Goal: Transaction & Acquisition: Download file/media

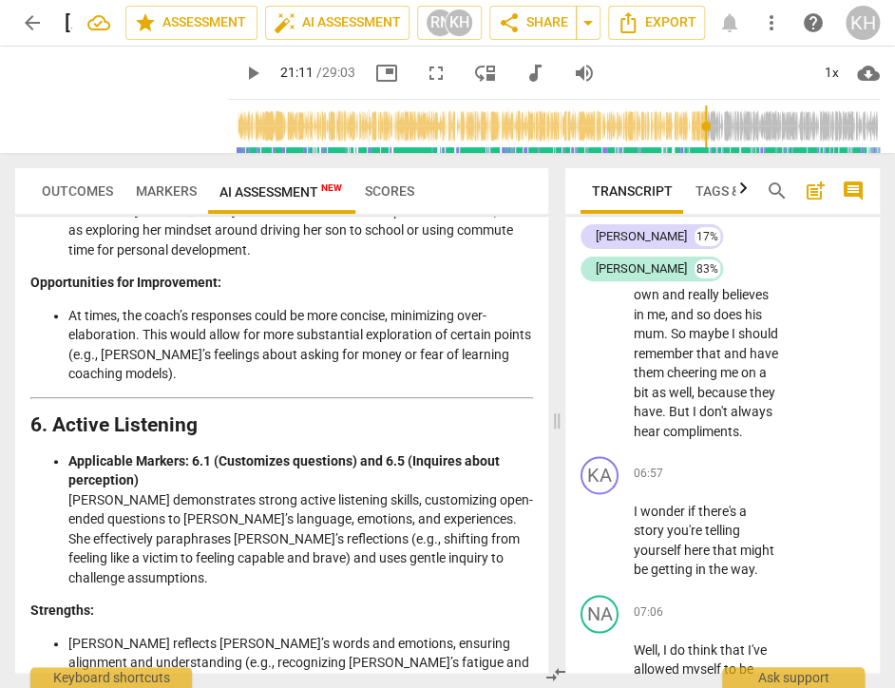
scroll to position [2376, 0]
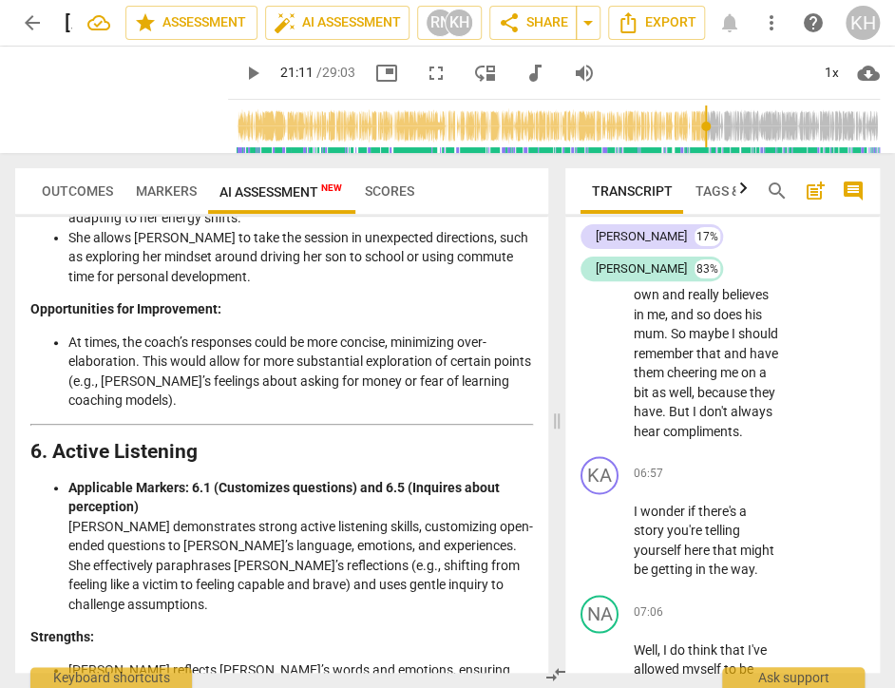
click at [160, 192] on span "Markers" at bounding box center [166, 190] width 61 height 15
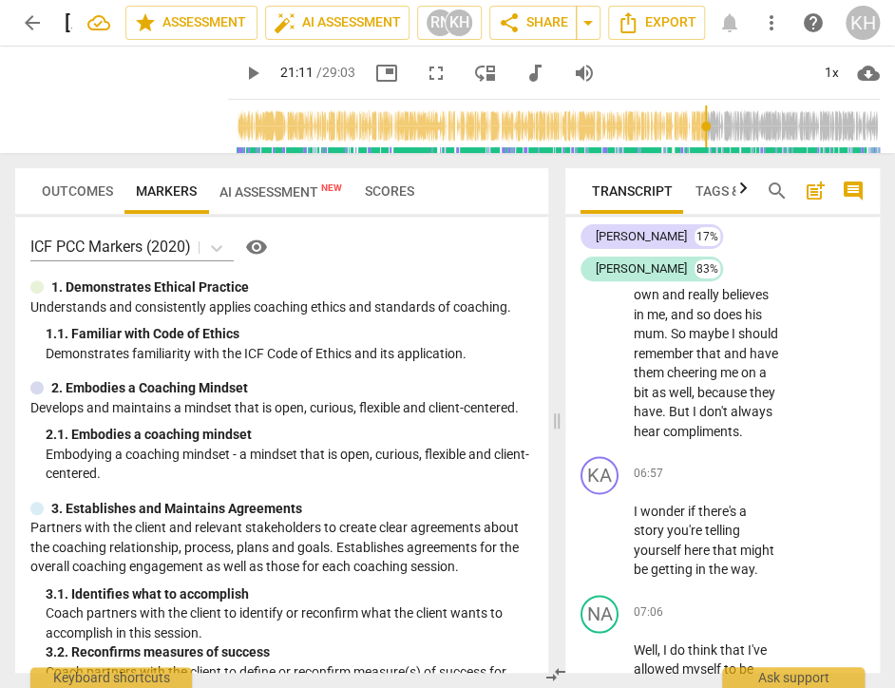
click at [71, 199] on span "Outcomes" at bounding box center [77, 191] width 94 height 27
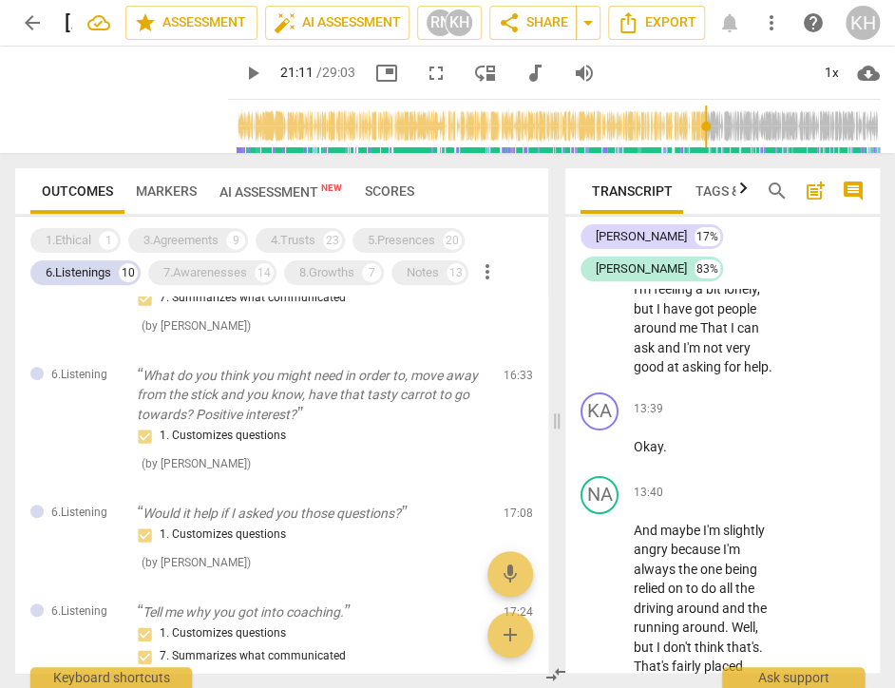
scroll to position [13307, 0]
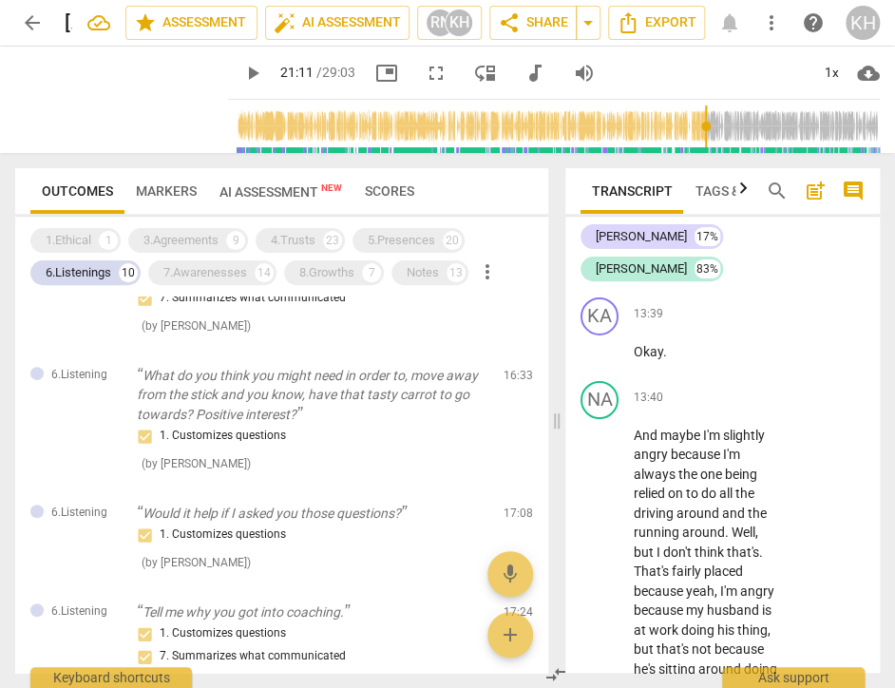
click at [254, 199] on span "AI Assessment New" at bounding box center [281, 191] width 123 height 15
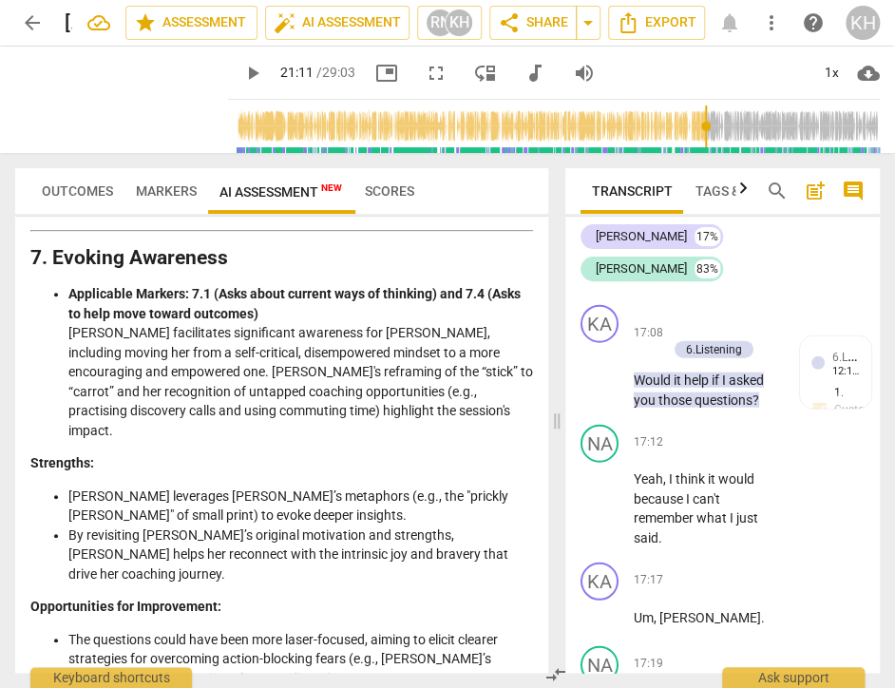
scroll to position [2852, 0]
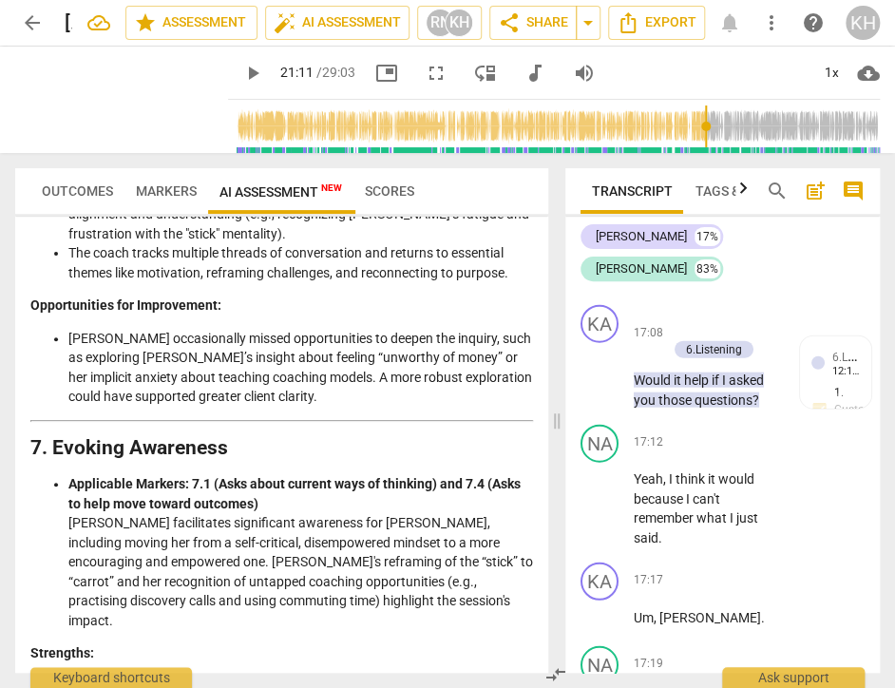
drag, startPoint x: 95, startPoint y: 193, endPoint x: 125, endPoint y: 208, distance: 33.2
click at [95, 193] on span "Outcomes" at bounding box center [77, 190] width 71 height 15
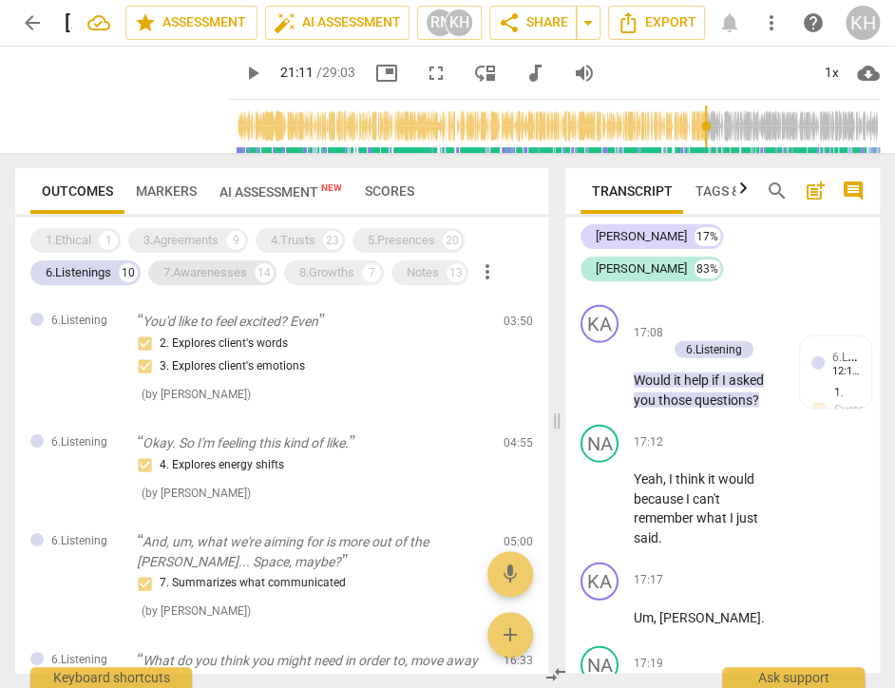
click at [253, 281] on div "7.Awarenesses 14" at bounding box center [212, 272] width 128 height 25
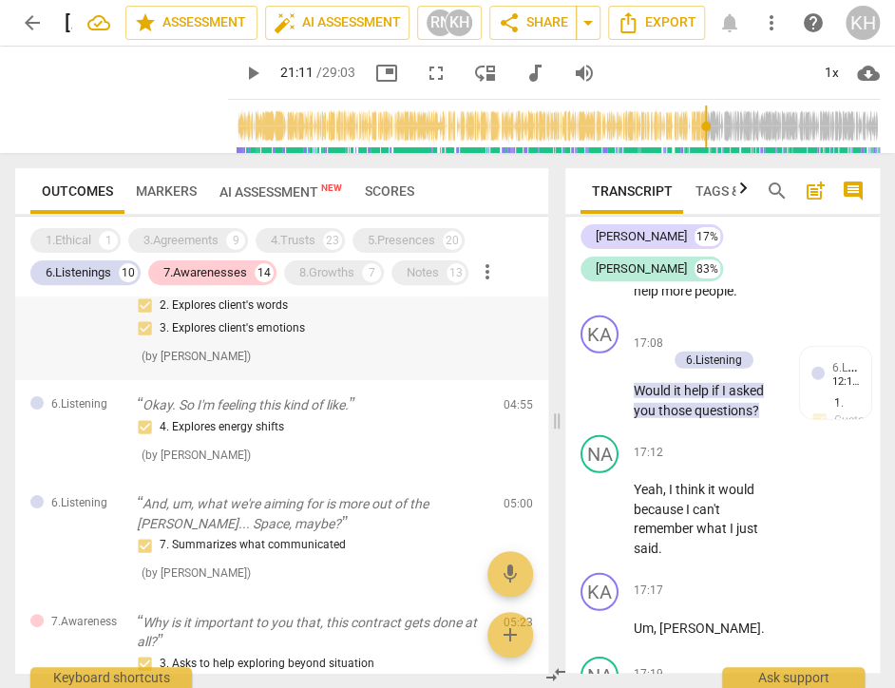
scroll to position [0, 0]
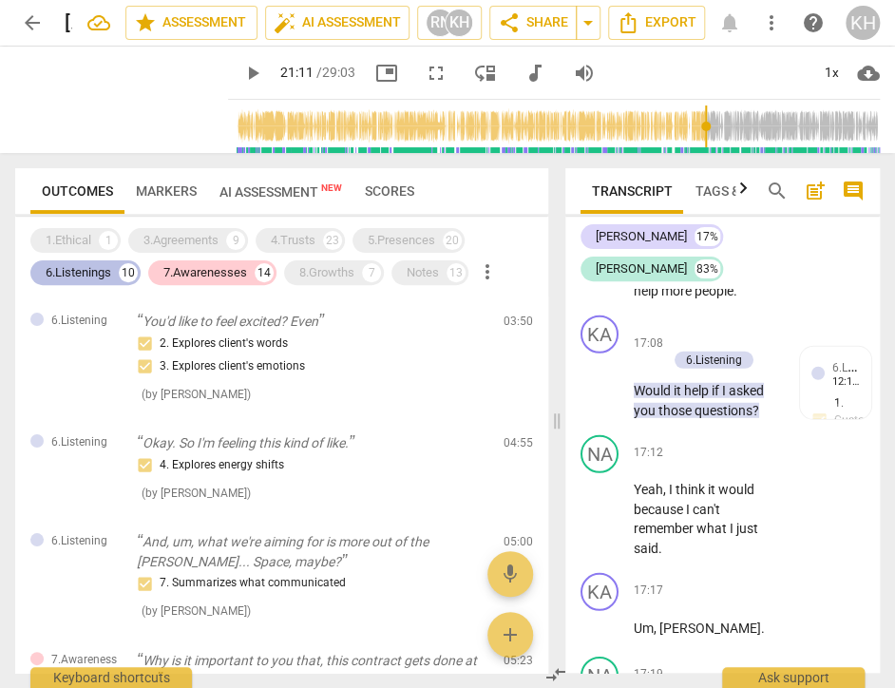
click at [71, 279] on div "6.Listenings" at bounding box center [79, 272] width 66 height 19
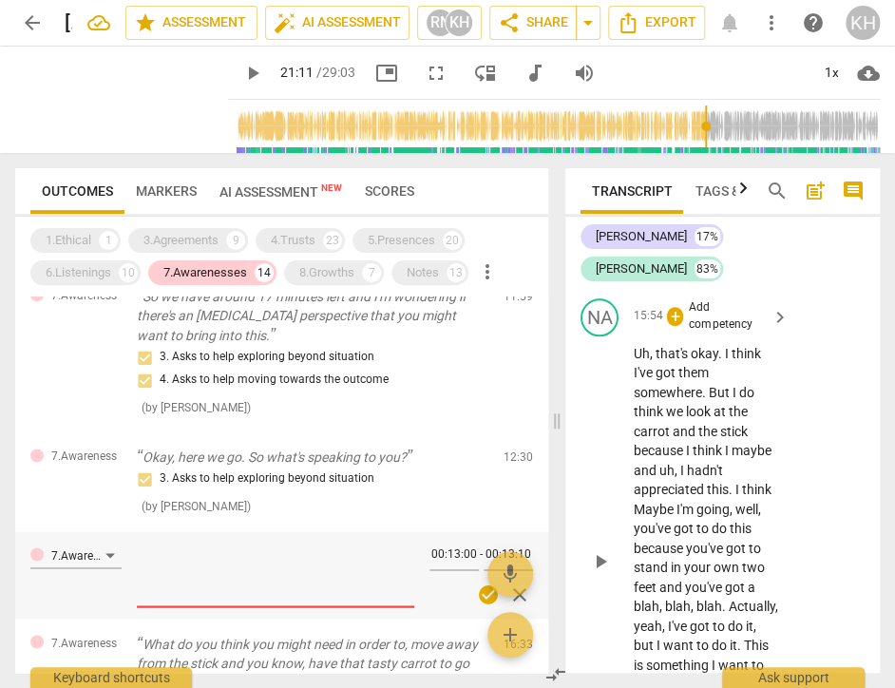
scroll to position [802, 0]
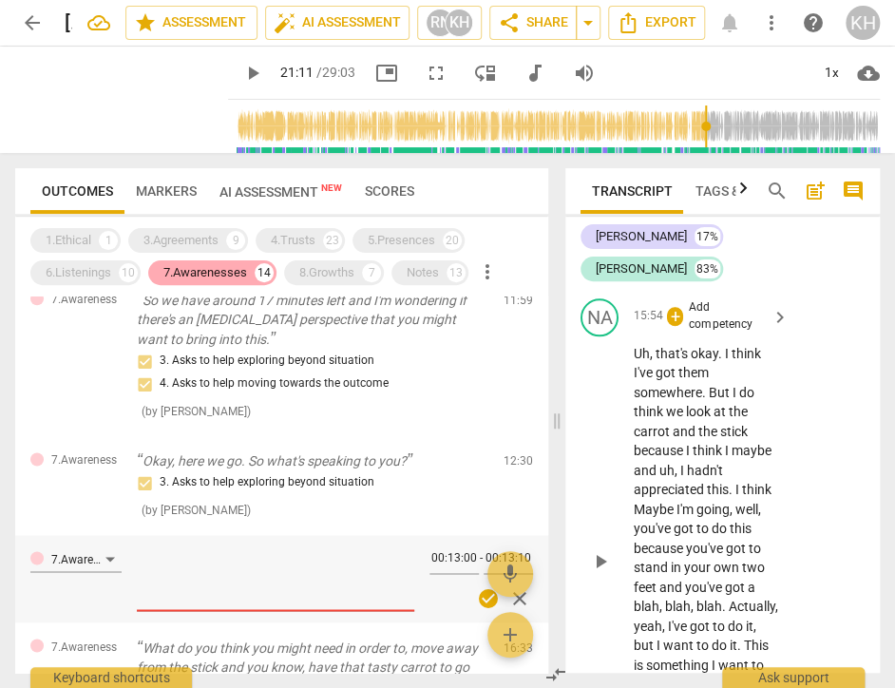
drag, startPoint x: 219, startPoint y: 273, endPoint x: 348, endPoint y: 272, distance: 129.3
click at [219, 273] on div "7.Awarenesses" at bounding box center [205, 272] width 84 height 19
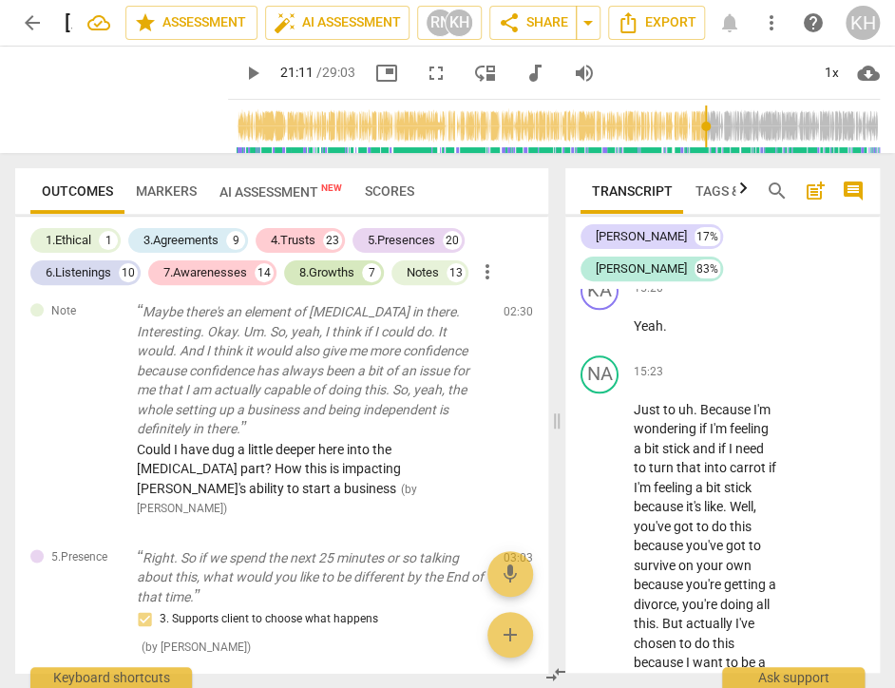
scroll to position [17233, 0]
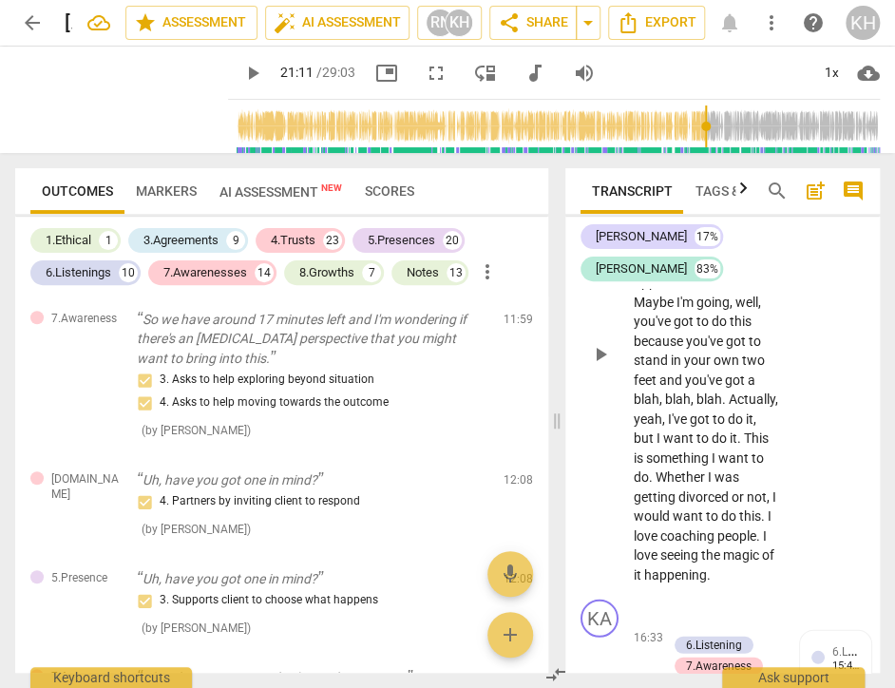
click at [347, 272] on div "8.Growths" at bounding box center [326, 272] width 55 height 19
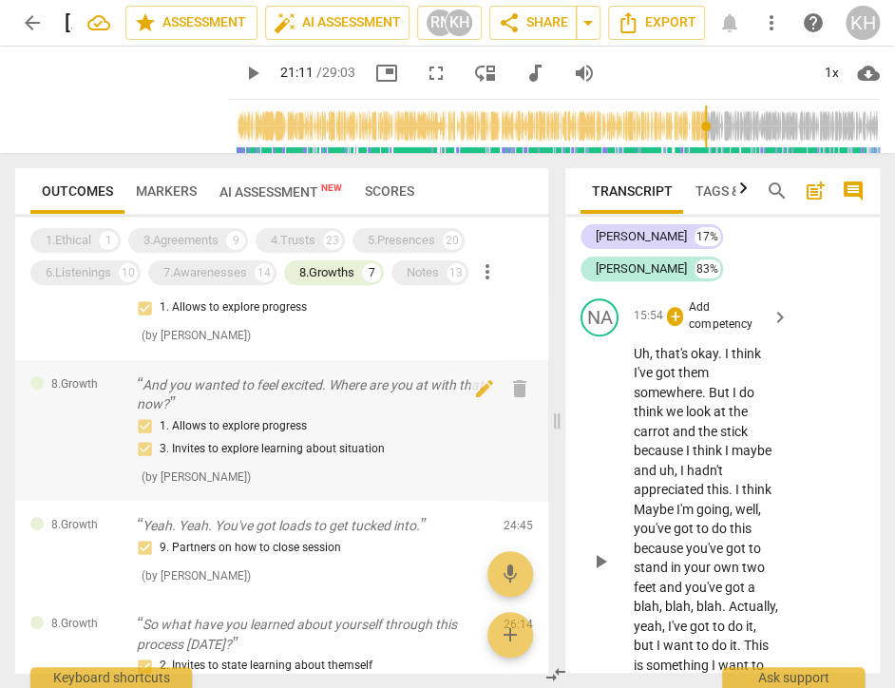
scroll to position [0, 0]
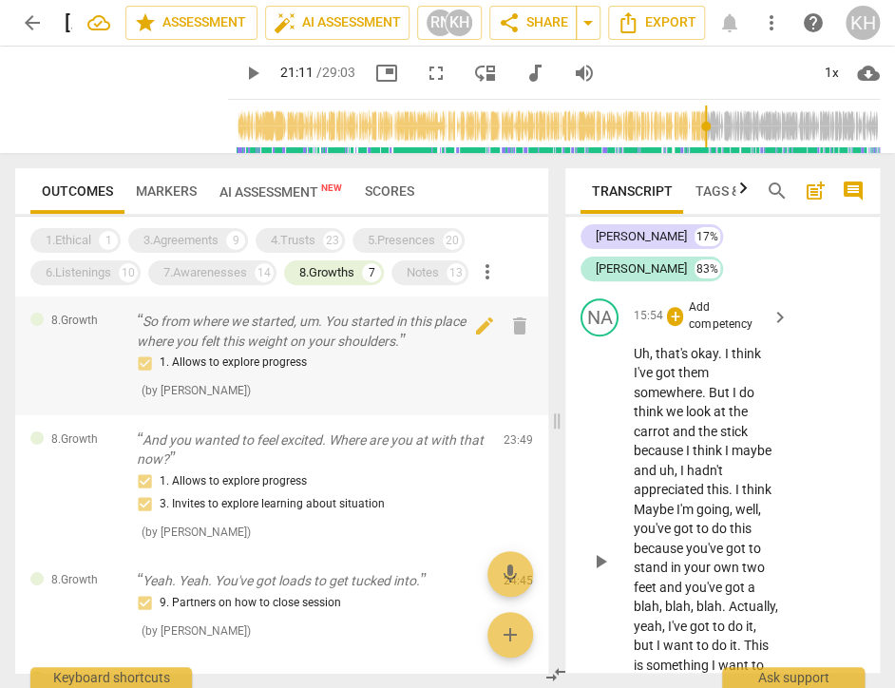
click at [294, 336] on p "So from where we started, um. You started in this place where you felt this wei…" at bounding box center [313, 331] width 352 height 39
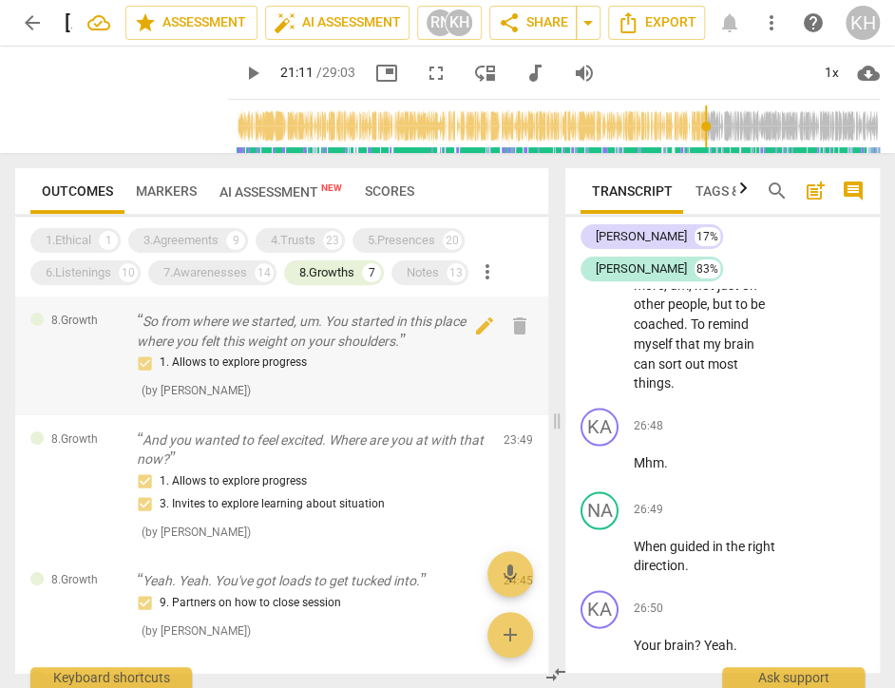
click at [393, 331] on p "So from where we started, um. You started in this place where you felt this wei…" at bounding box center [313, 331] width 352 height 39
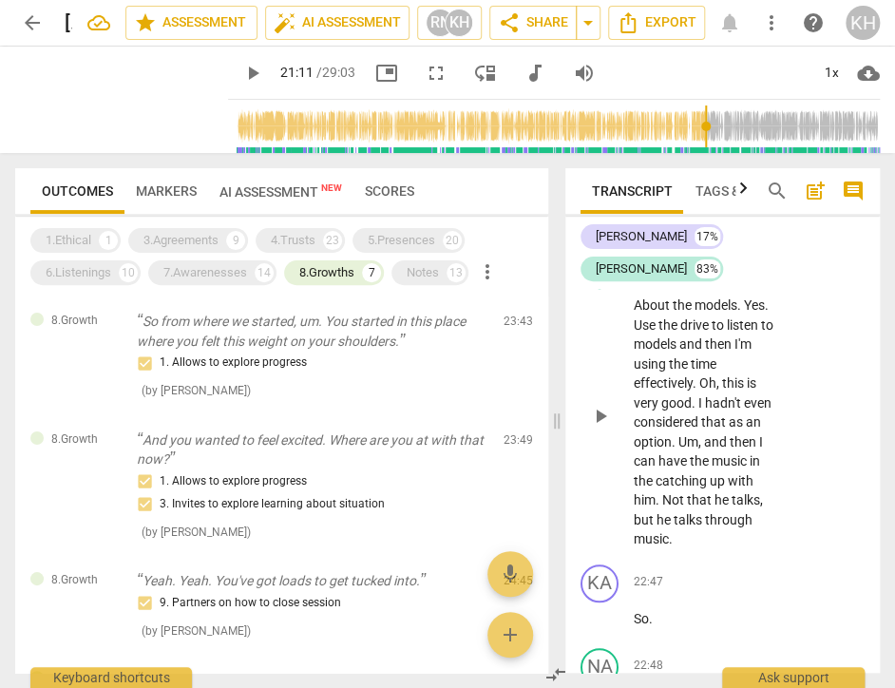
scroll to position [22693, 0]
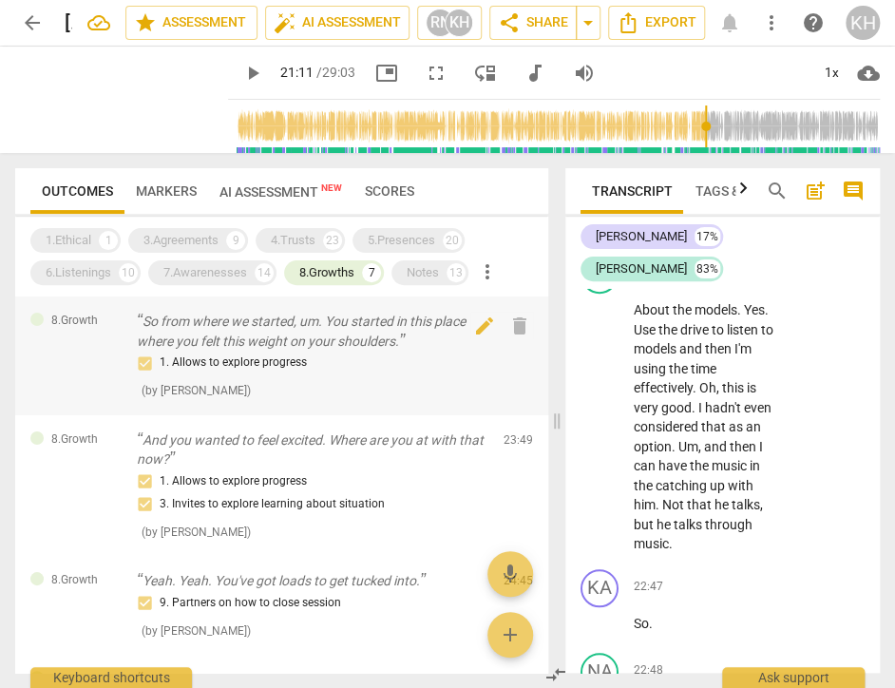
click at [408, 345] on p "So from where we started, um. You started in this place where you felt this wei…" at bounding box center [313, 331] width 352 height 39
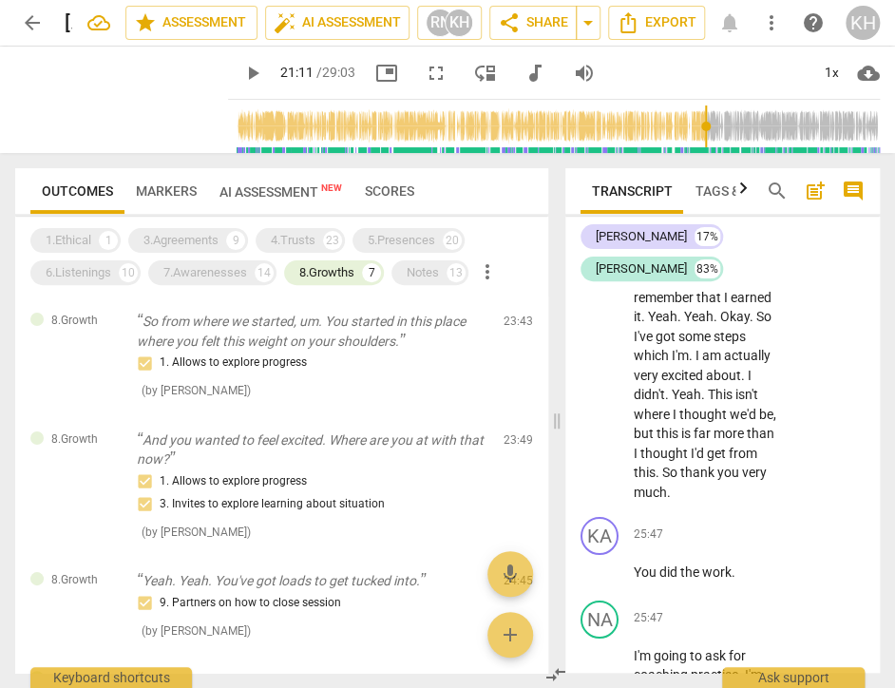
scroll to position [26780, 0]
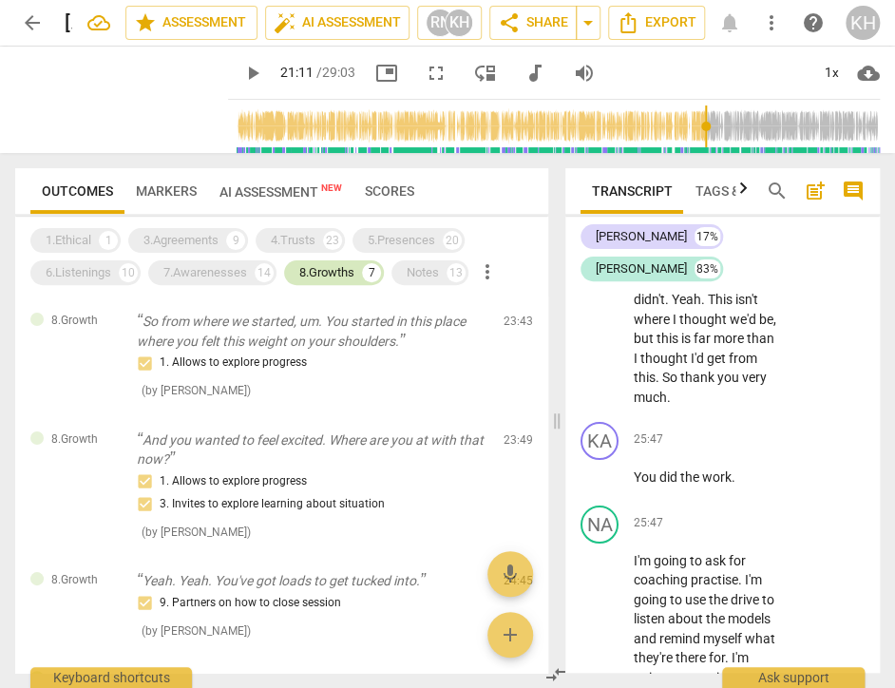
drag, startPoint x: 303, startPoint y: 275, endPoint x: 222, endPoint y: 277, distance: 80.8
click at [304, 275] on div "8.Growths" at bounding box center [326, 272] width 55 height 19
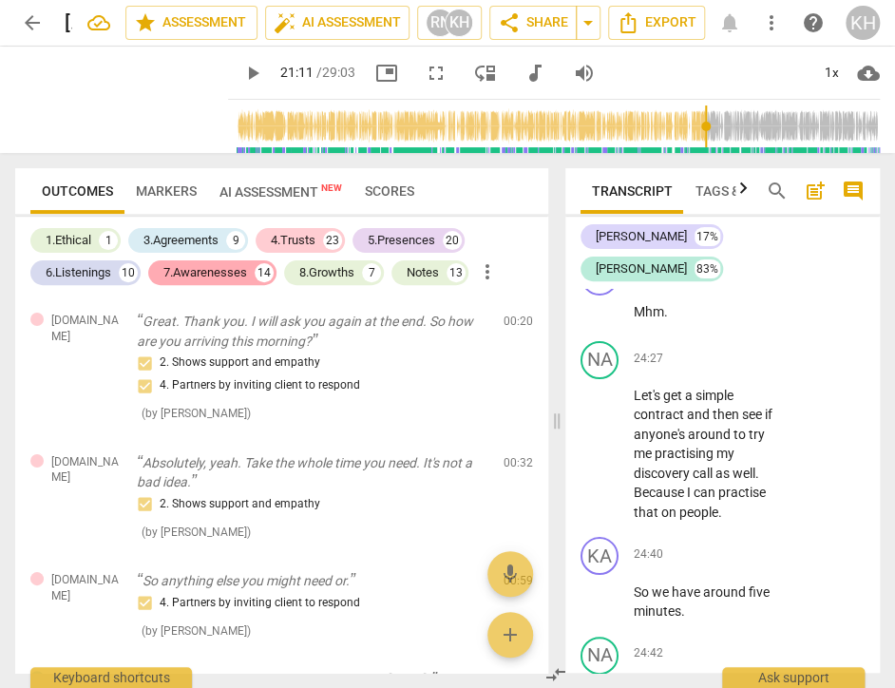
scroll to position [28506, 0]
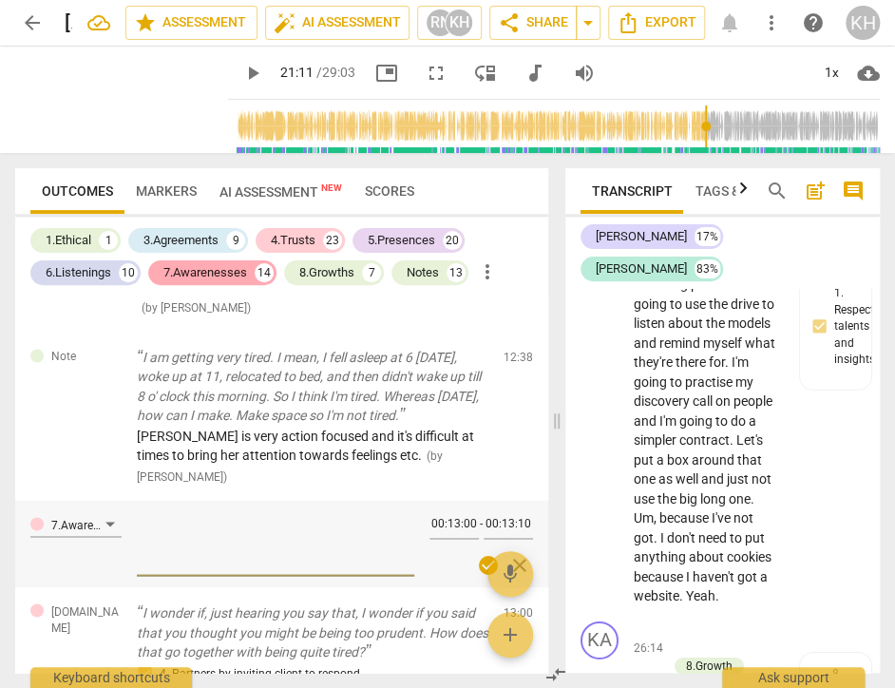
click at [217, 275] on div "7.Awarenesses" at bounding box center [205, 272] width 84 height 19
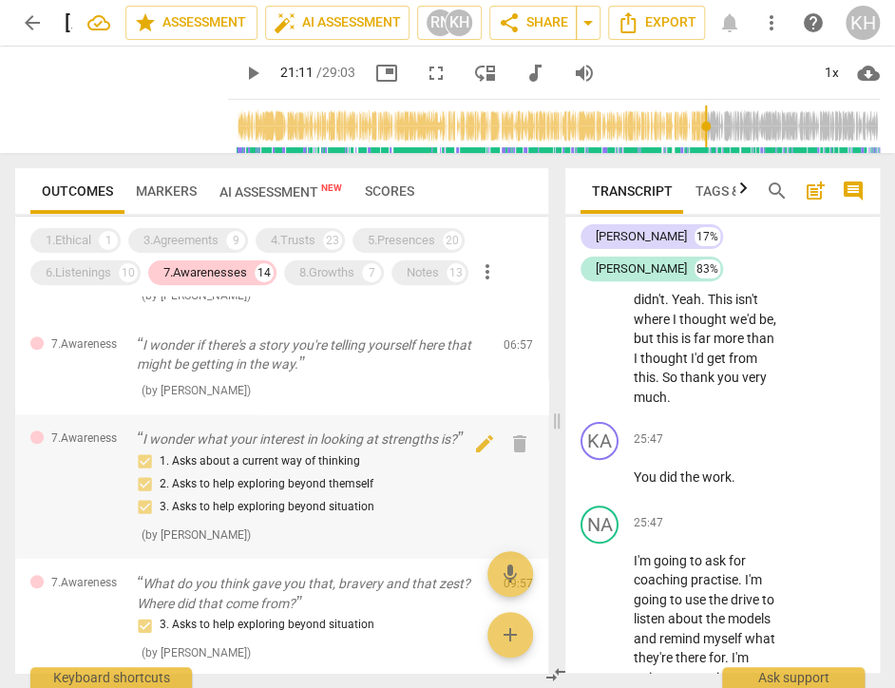
scroll to position [0, 0]
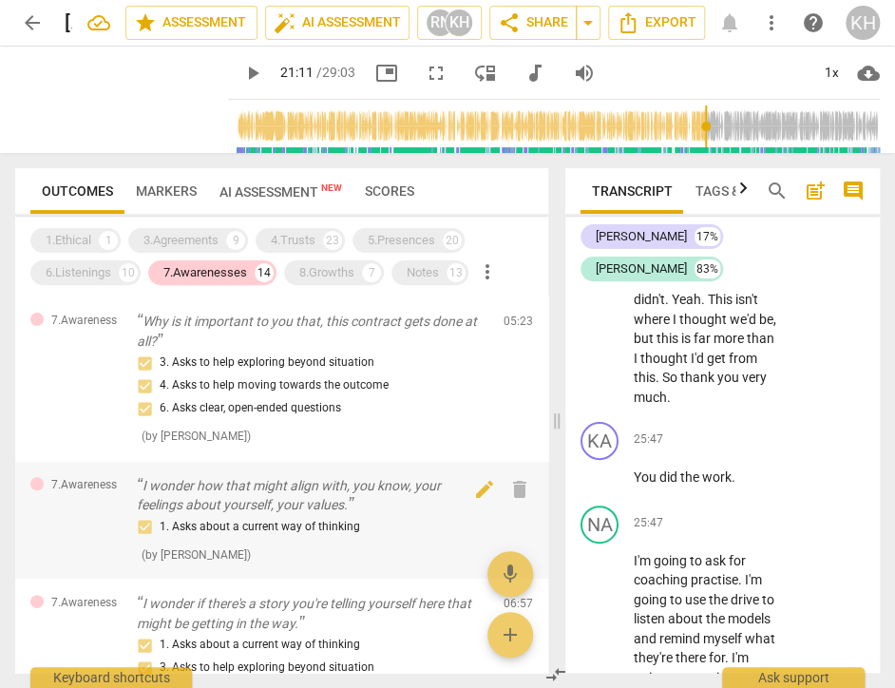
click at [383, 499] on p "I wonder how that might align with, you know, your feelings about yourself, you…" at bounding box center [313, 495] width 352 height 39
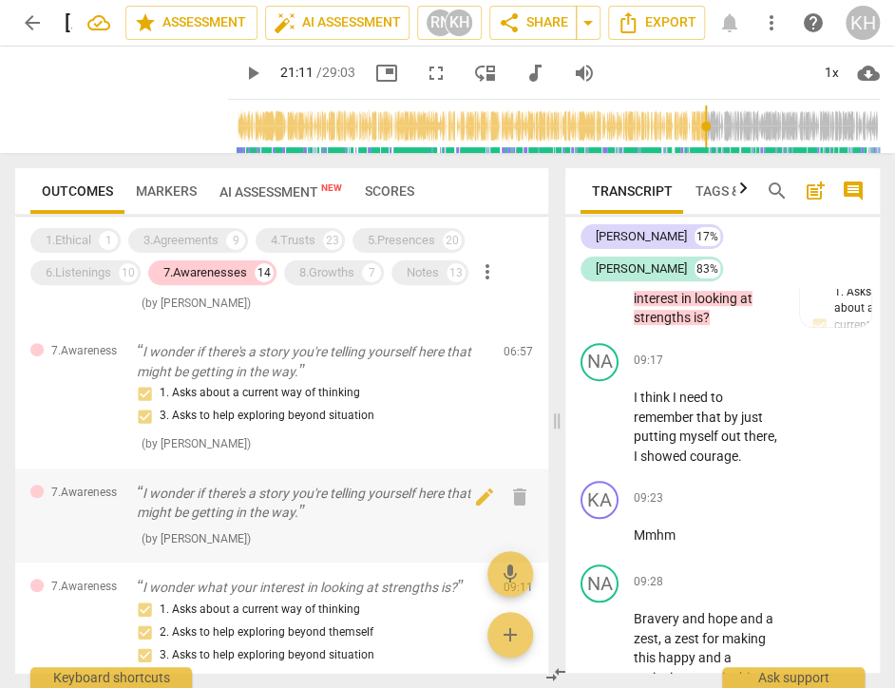
scroll to position [285, 0]
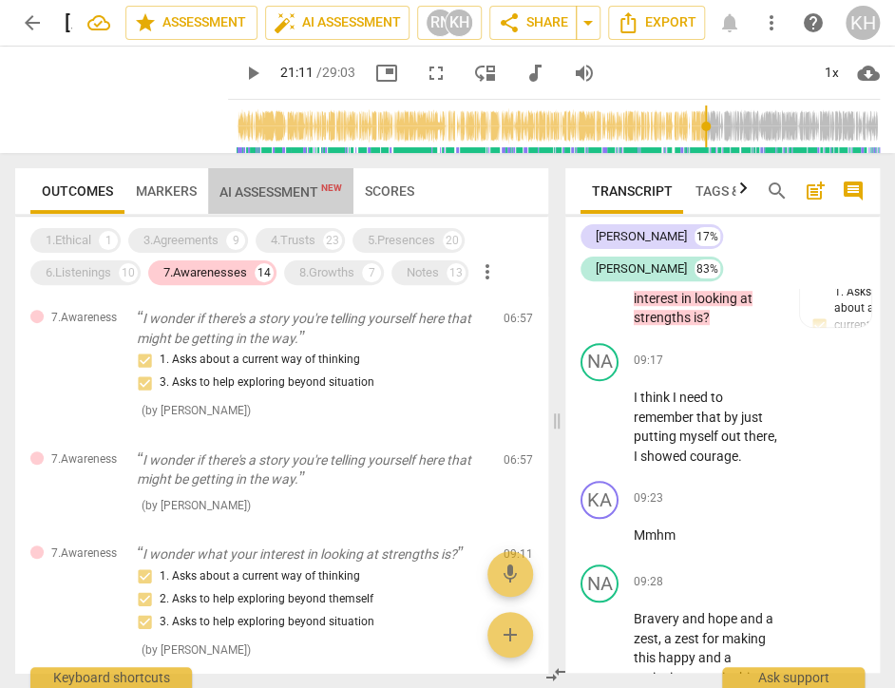
click at [316, 192] on span "AI Assessment New" at bounding box center [281, 191] width 123 height 15
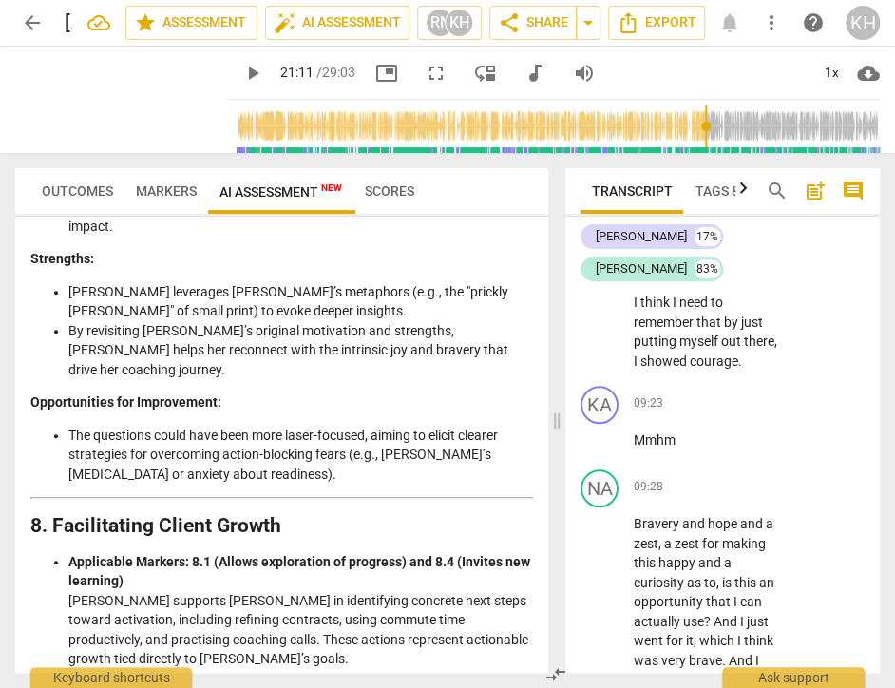
scroll to position [3137, 0]
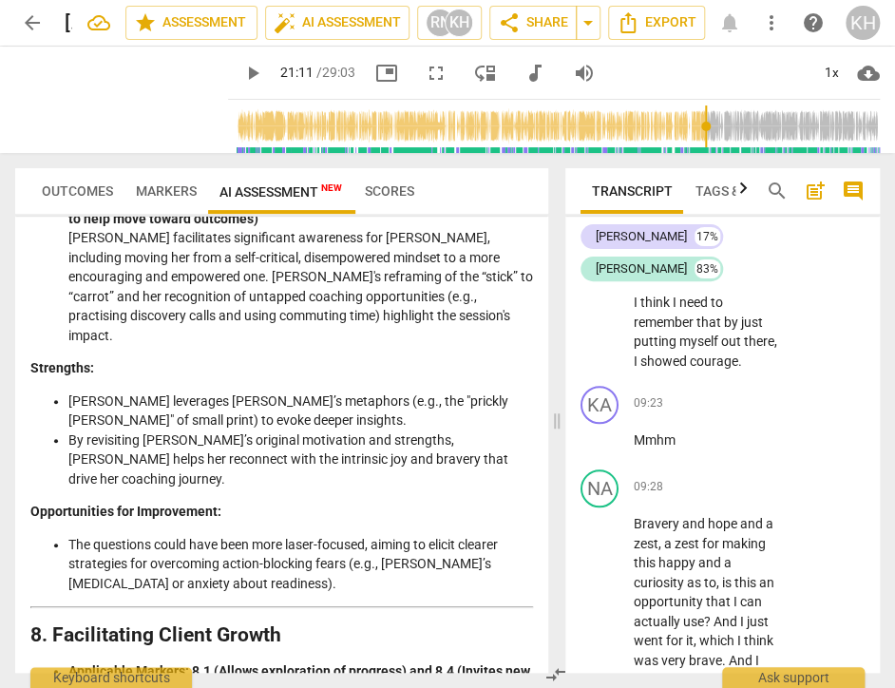
drag, startPoint x: 65, startPoint y: 190, endPoint x: 83, endPoint y: 194, distance: 18.5
click at [65, 190] on span "Outcomes" at bounding box center [77, 190] width 71 height 15
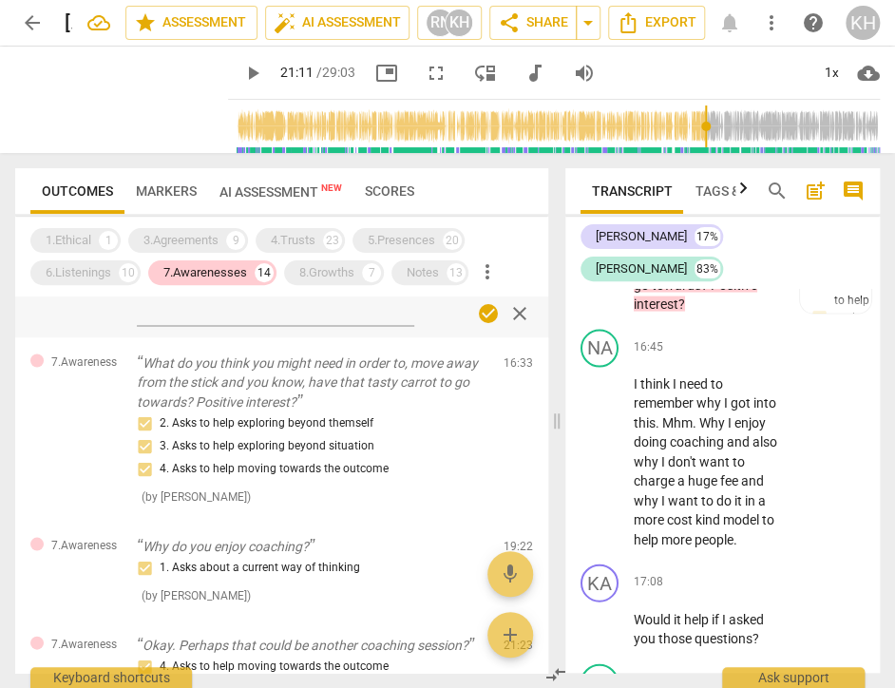
scroll to position [1087, 0]
click at [207, 271] on div "7.Awarenesses" at bounding box center [205, 272] width 84 height 19
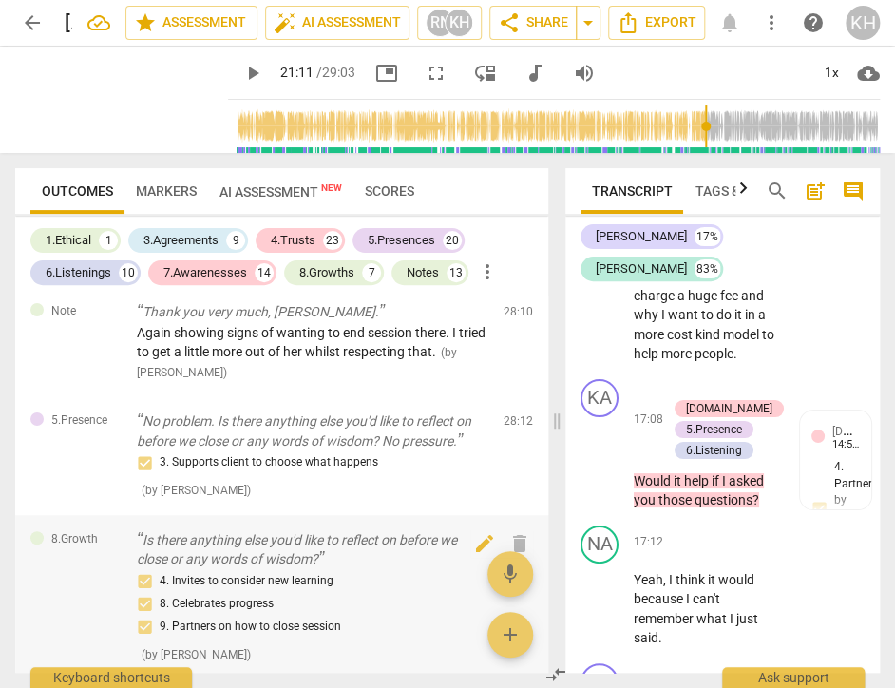
scroll to position [11187, 0]
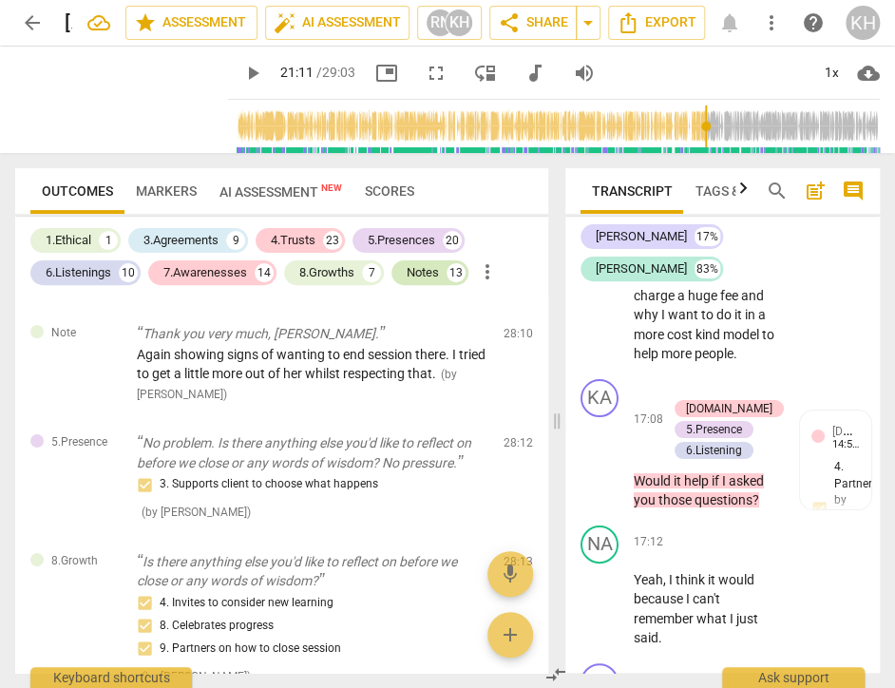
click at [434, 275] on div "Notes" at bounding box center [423, 272] width 32 height 19
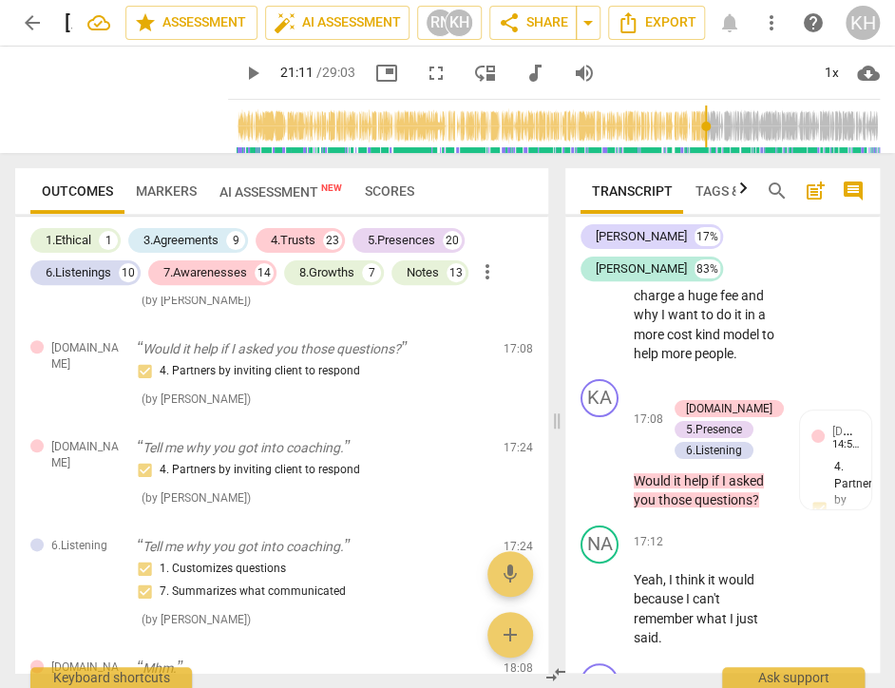
scroll to position [7320, 0]
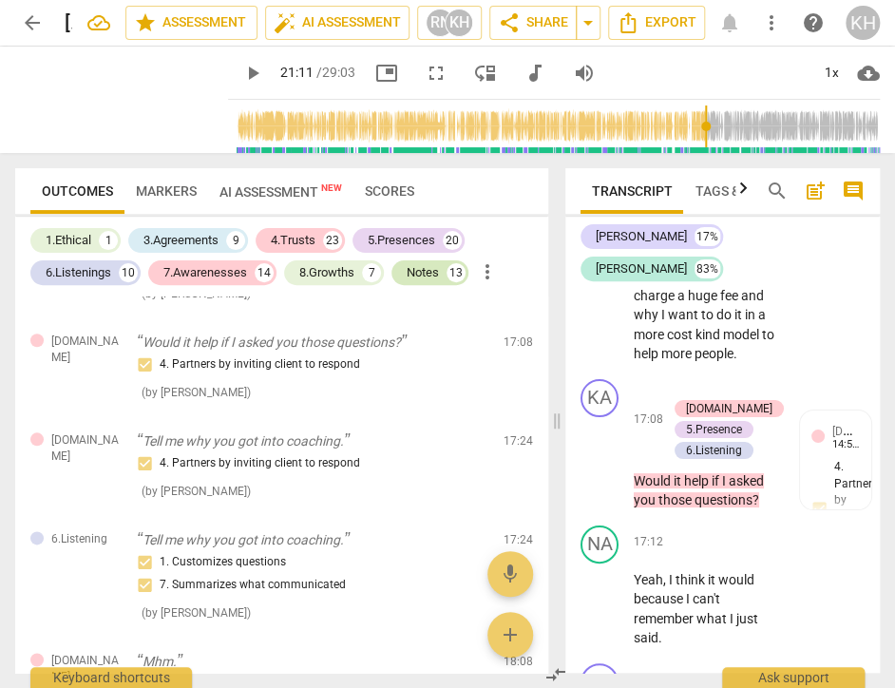
click at [449, 275] on div "Notes 13" at bounding box center [430, 272] width 77 height 25
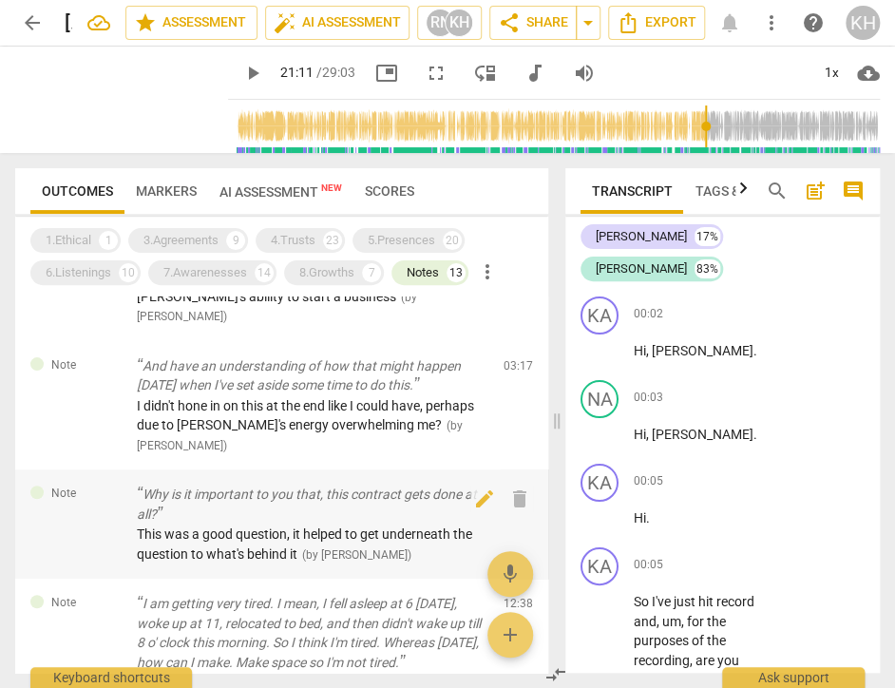
scroll to position [570, 0]
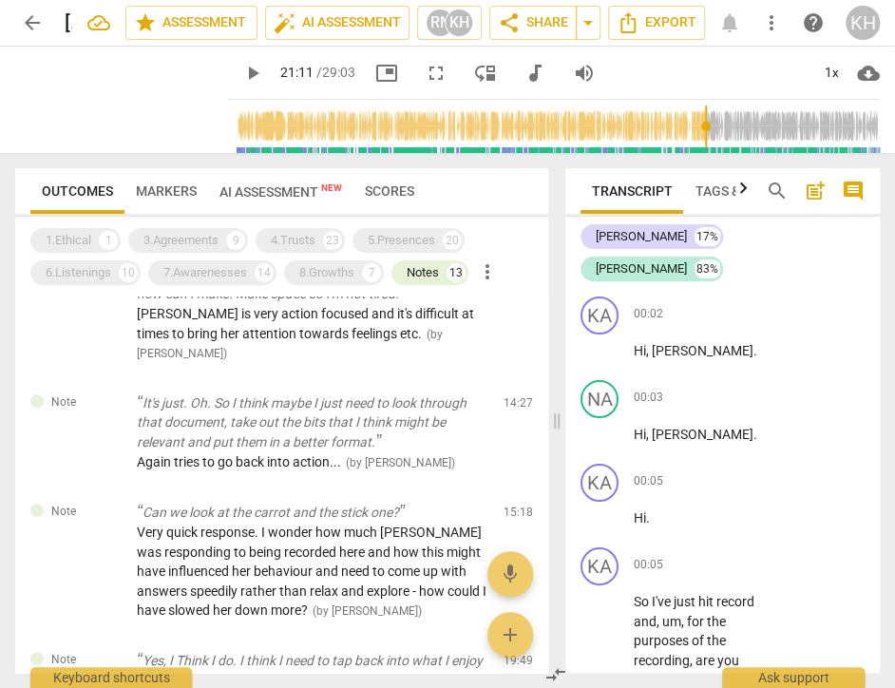
click at [314, 187] on span "AI Assessment New" at bounding box center [281, 191] width 123 height 15
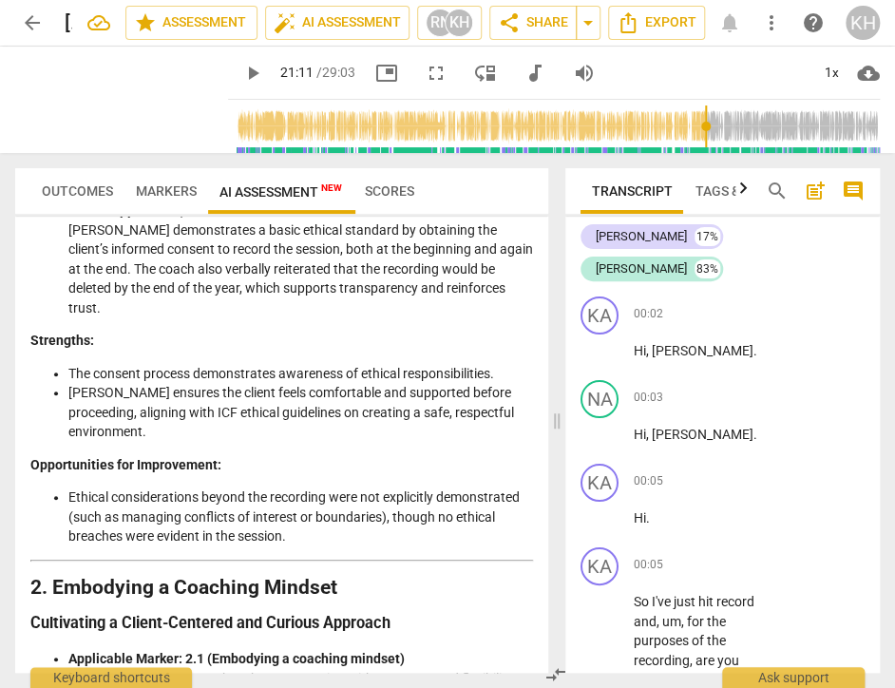
scroll to position [380, 0]
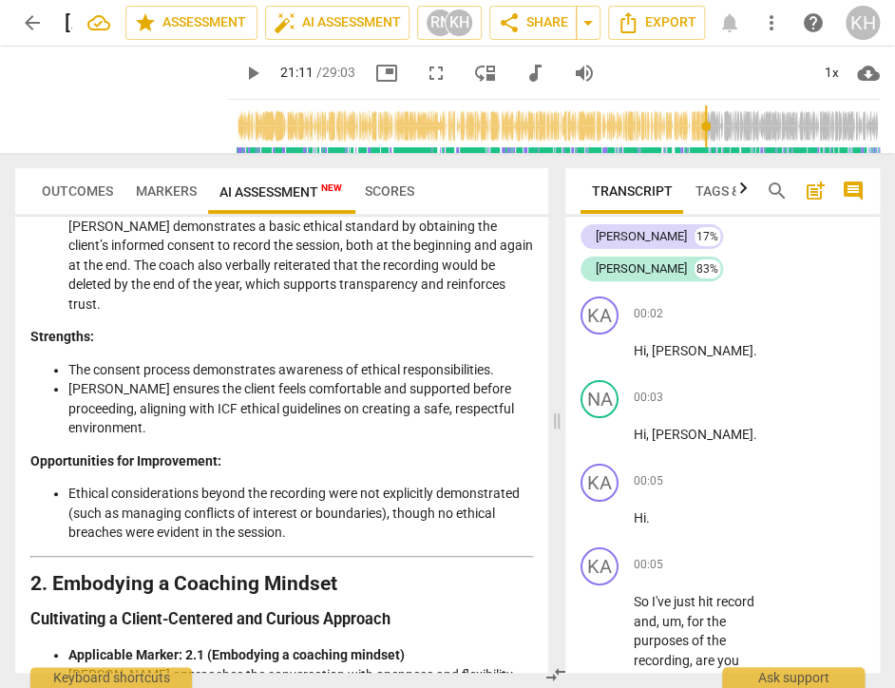
drag, startPoint x: 159, startPoint y: 189, endPoint x: 133, endPoint y: 214, distance: 35.6
click at [159, 189] on span "Markers" at bounding box center [166, 190] width 61 height 15
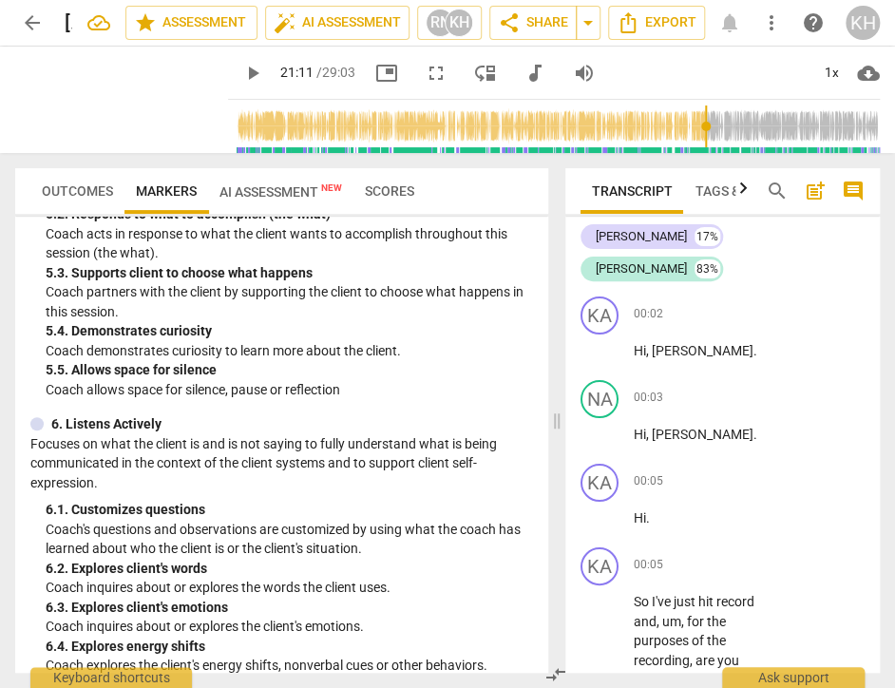
scroll to position [1141, 0]
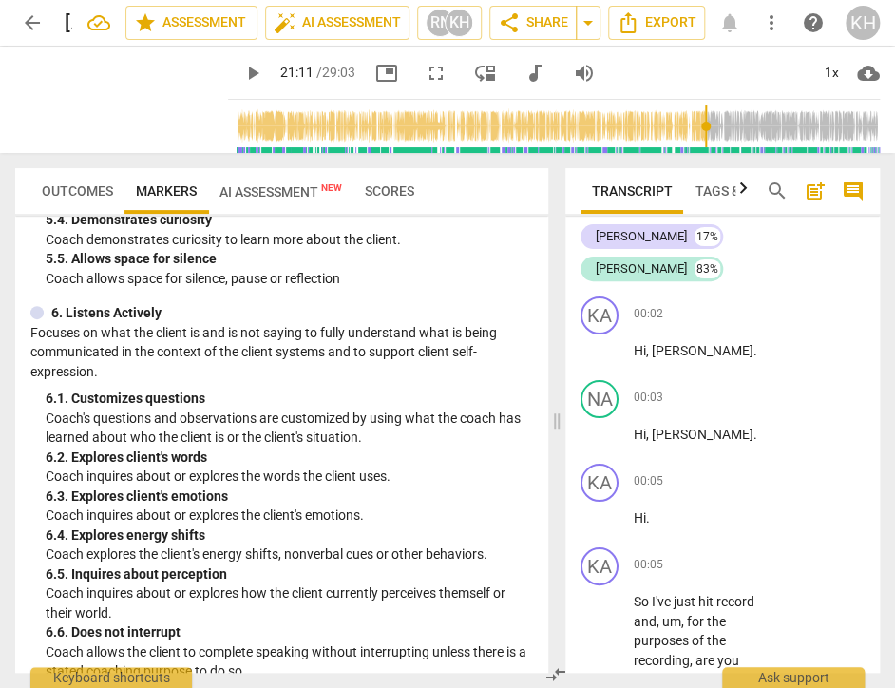
click at [317, 191] on span "AI Assessment New" at bounding box center [281, 191] width 123 height 15
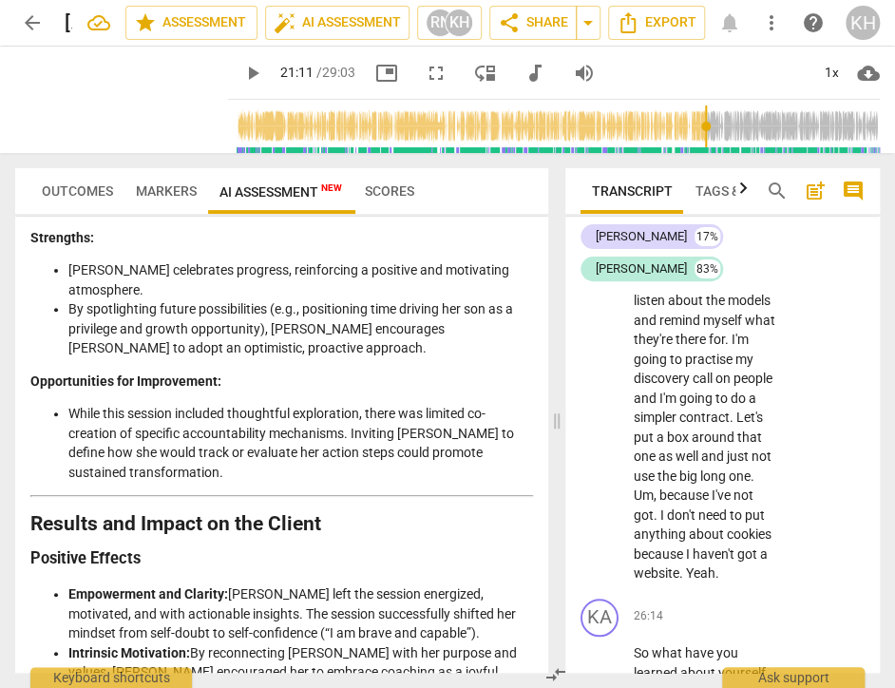
scroll to position [27248, 0]
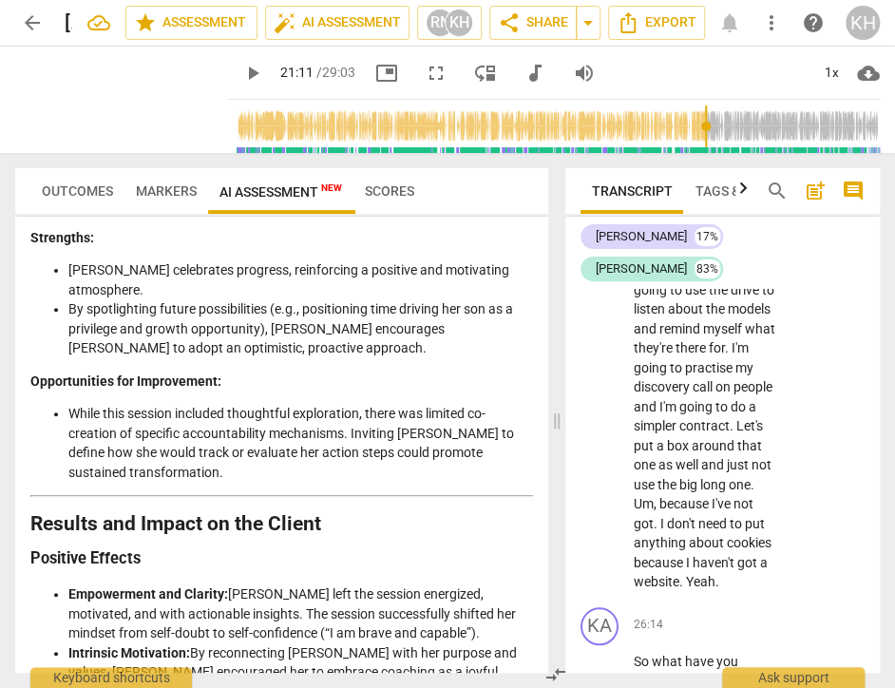
click at [682, 37] on span "this" at bounding box center [669, 29] width 25 height 15
drag, startPoint x: 791, startPoint y: 123, endPoint x: 802, endPoint y: 132, distance: 14.8
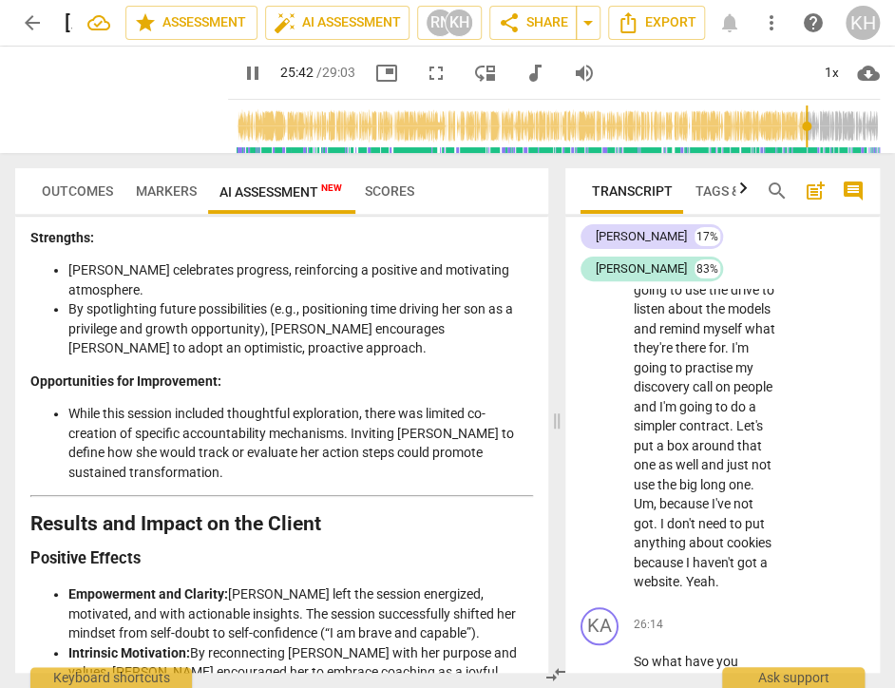
click at [802, 132] on input "range" at bounding box center [558, 126] width 644 height 61
click at [799, 131] on input "range" at bounding box center [558, 126] width 644 height 61
click at [241, 76] on span "pause" at bounding box center [252, 73] width 23 height 23
type input "1544"
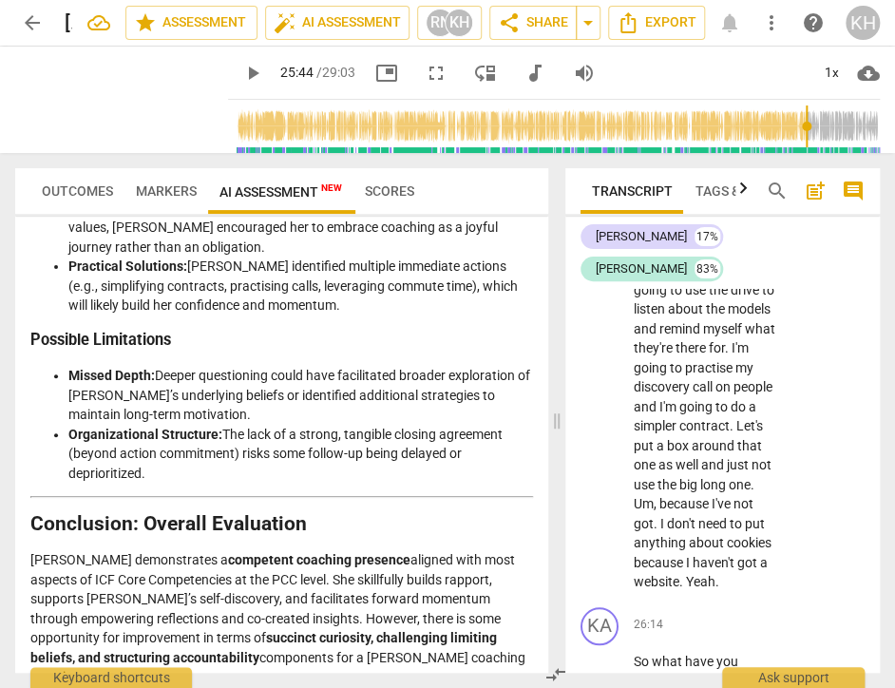
scroll to position [4176, 0]
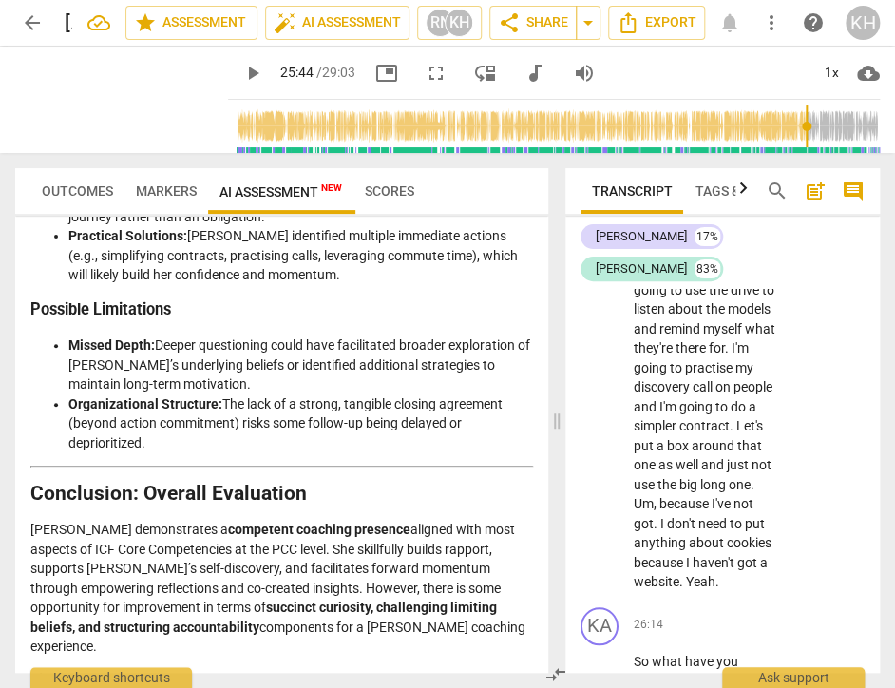
click at [407, 672] on h3 "Final Judgment:" at bounding box center [281, 682] width 503 height 20
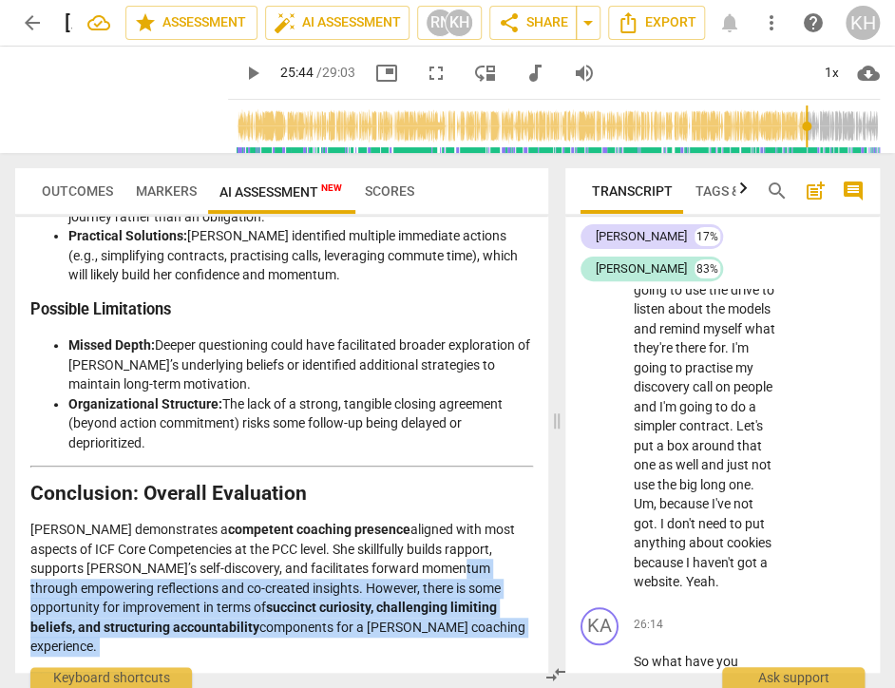
drag, startPoint x: 389, startPoint y: 462, endPoint x: 422, endPoint y: 520, distance: 66.8
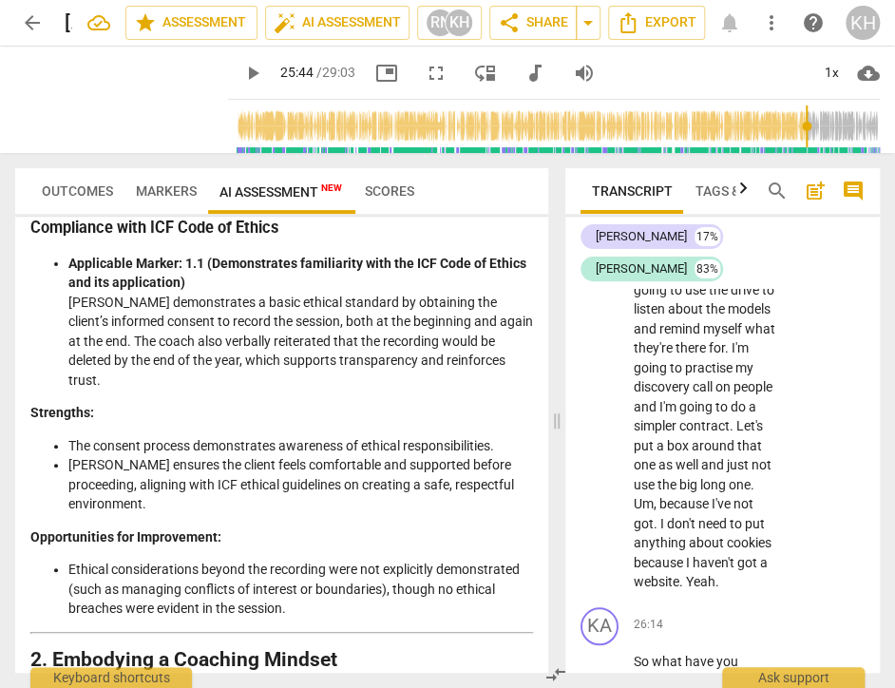
scroll to position [0, 0]
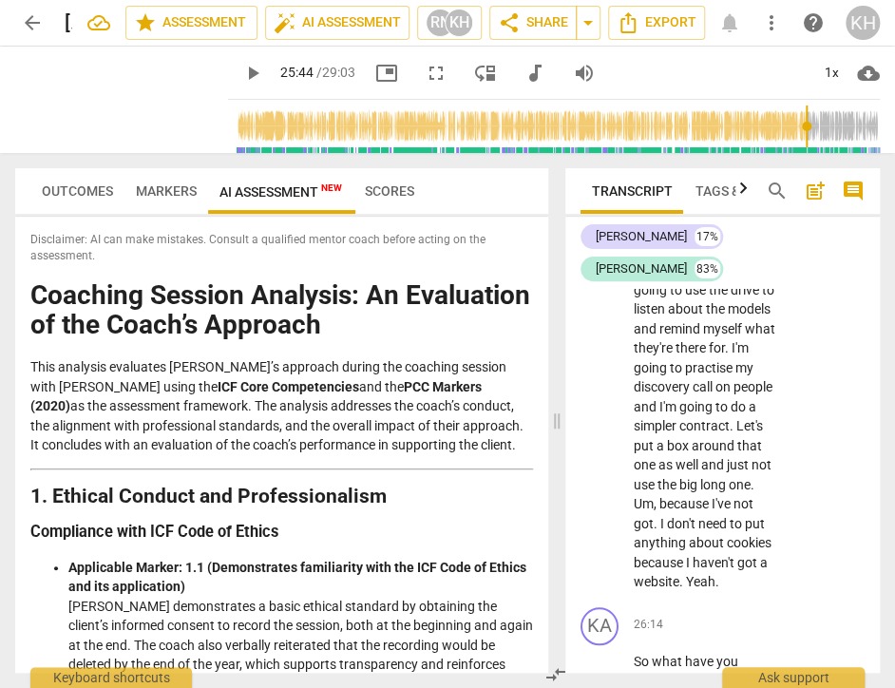
click at [874, 85] on div "1x cloud_download" at bounding box center [843, 73] width 74 height 30
click at [871, 77] on span "cloud_download" at bounding box center [868, 73] width 23 height 23
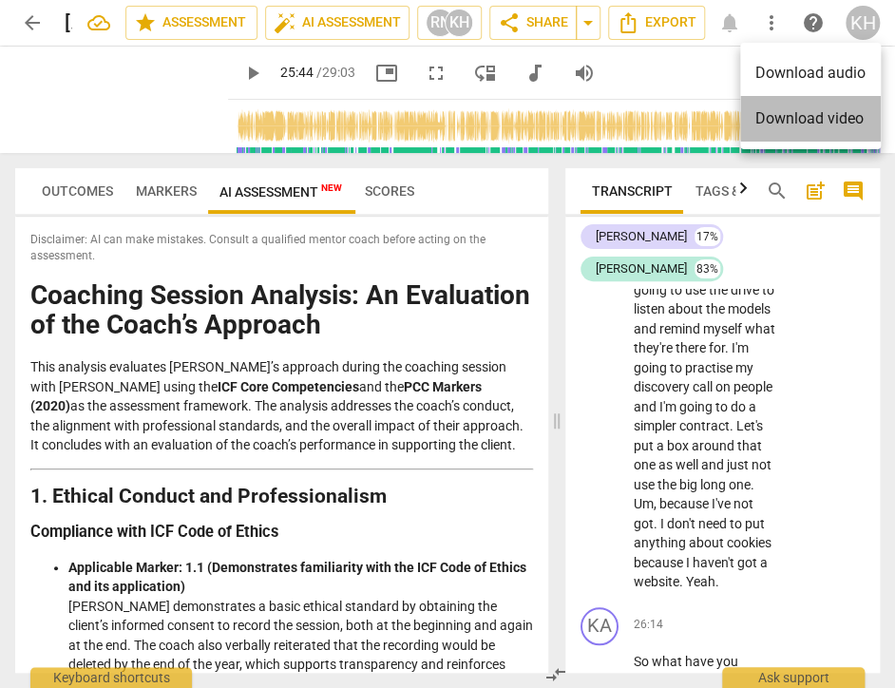
click at [798, 115] on li "Download video" at bounding box center [810, 119] width 141 height 46
